Goal: Transaction & Acquisition: Download file/media

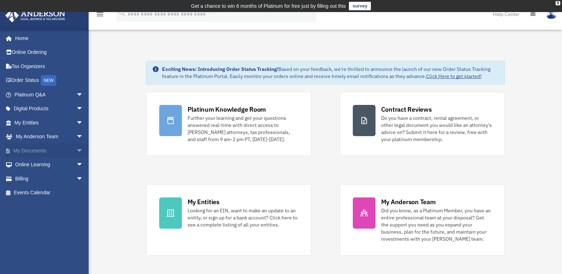
click at [26, 149] on link "My Documents arrow_drop_down" at bounding box center [49, 151] width 89 height 14
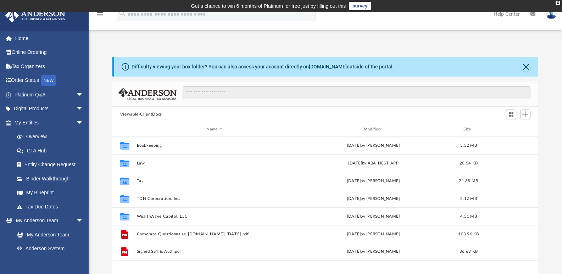
scroll to position [156, 421]
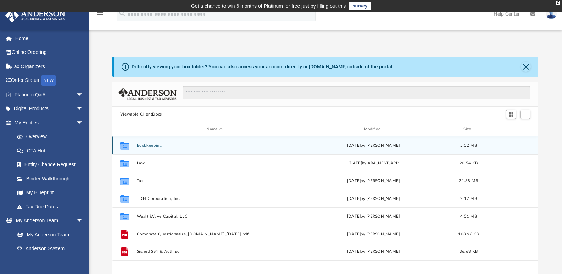
click at [154, 146] on button "Bookkeeping" at bounding box center [215, 145] width 156 height 5
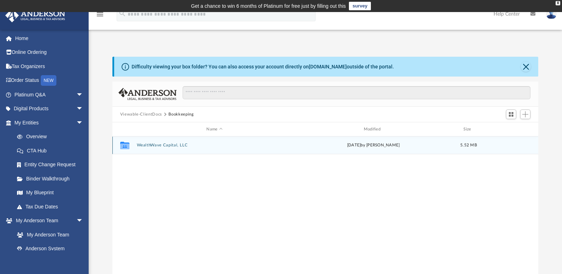
click at [159, 143] on button "WealthWave Capital, LLC" at bounding box center [215, 145] width 156 height 5
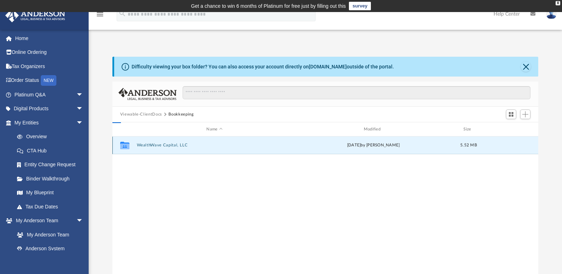
click at [159, 143] on button "WealthWave Capital, LLC" at bounding box center [215, 145] width 156 height 5
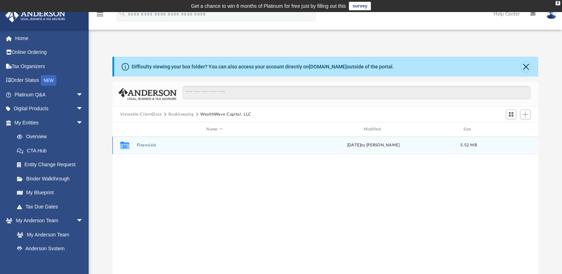
click at [146, 146] on button "Financials" at bounding box center [215, 145] width 156 height 5
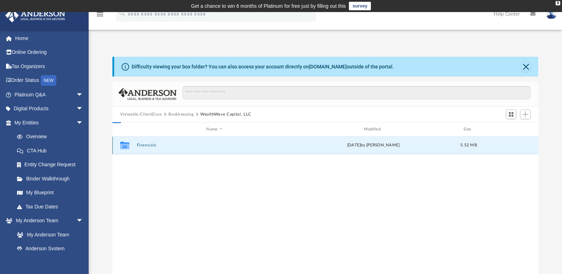
click at [146, 146] on button "Financials" at bounding box center [215, 145] width 156 height 5
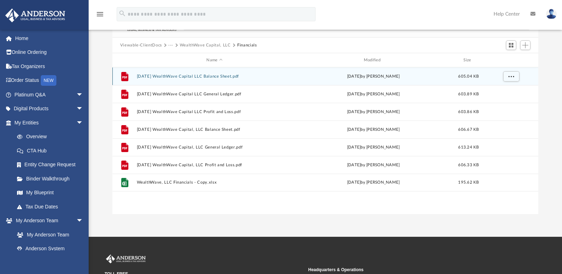
scroll to position [71, 0]
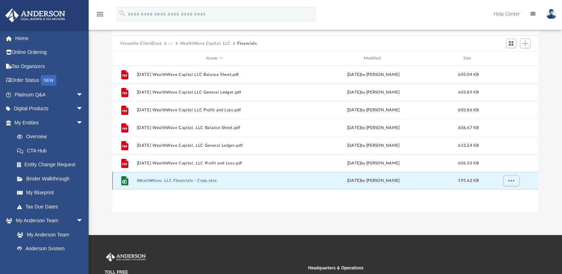
click at [161, 179] on button "WealthWave, LLC Financials - Copy.xlsx" at bounding box center [215, 180] width 156 height 5
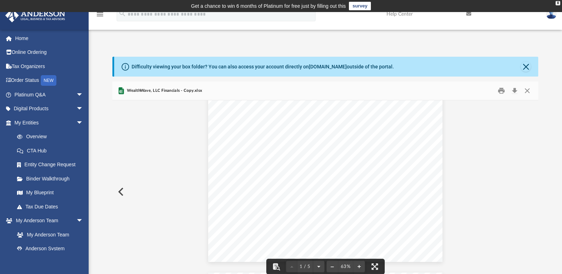
scroll to position [0, 0]
click at [526, 90] on button "Close" at bounding box center [527, 90] width 13 height 11
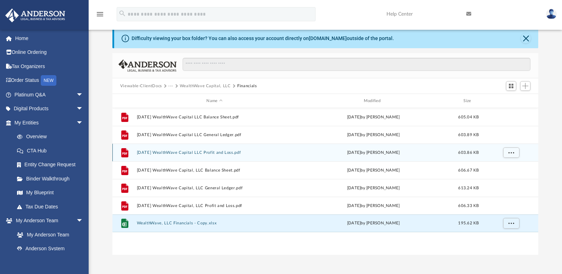
scroll to position [71, 0]
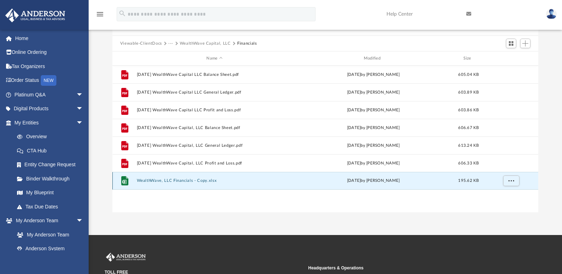
click at [179, 180] on button "WealthWave, LLC Financials - Copy.xlsx" at bounding box center [215, 180] width 156 height 5
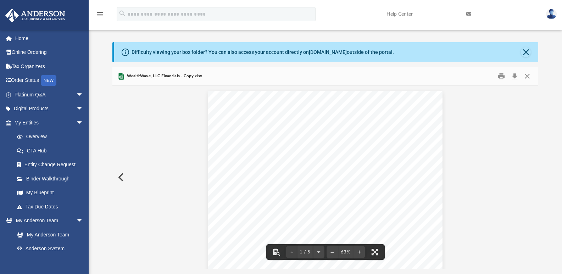
scroll to position [0, 0]
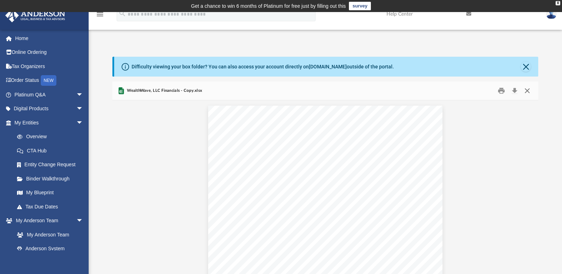
click at [528, 89] on button "Close" at bounding box center [527, 90] width 13 height 11
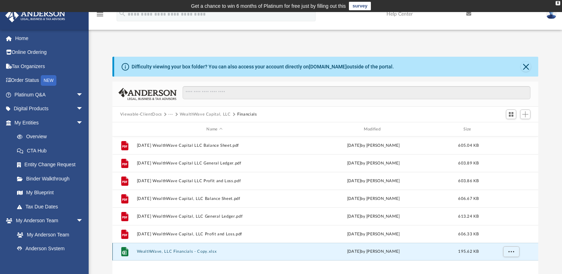
click at [171, 251] on button "WealthWave, LLC Financials - Copy.xlsx" at bounding box center [215, 251] width 156 height 5
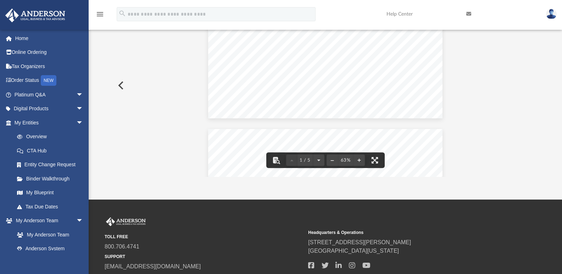
scroll to position [32, 0]
